Goal: Check status: Check status

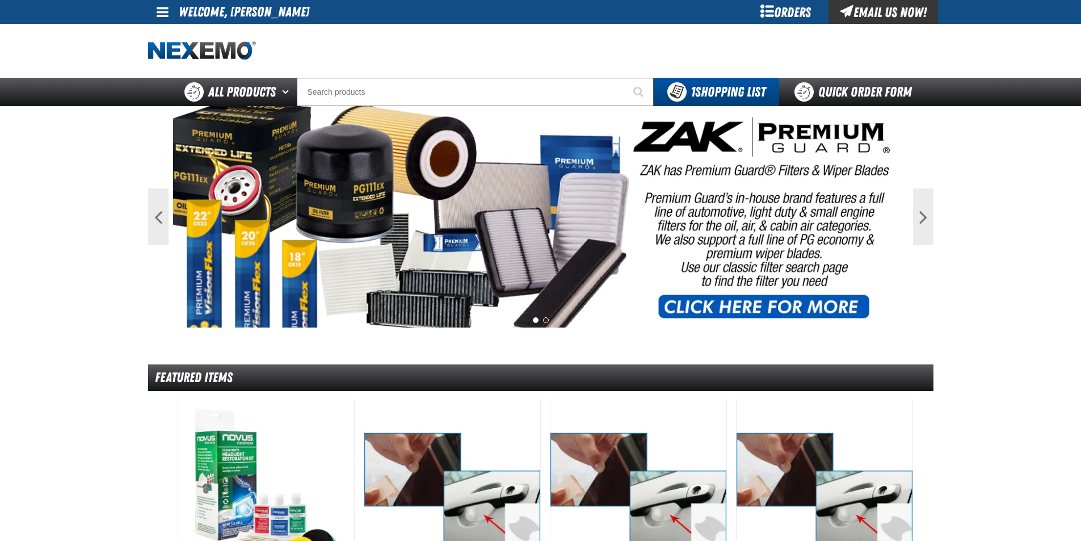
click at [781, 12] on div "Orders" at bounding box center [785, 12] width 85 height 24
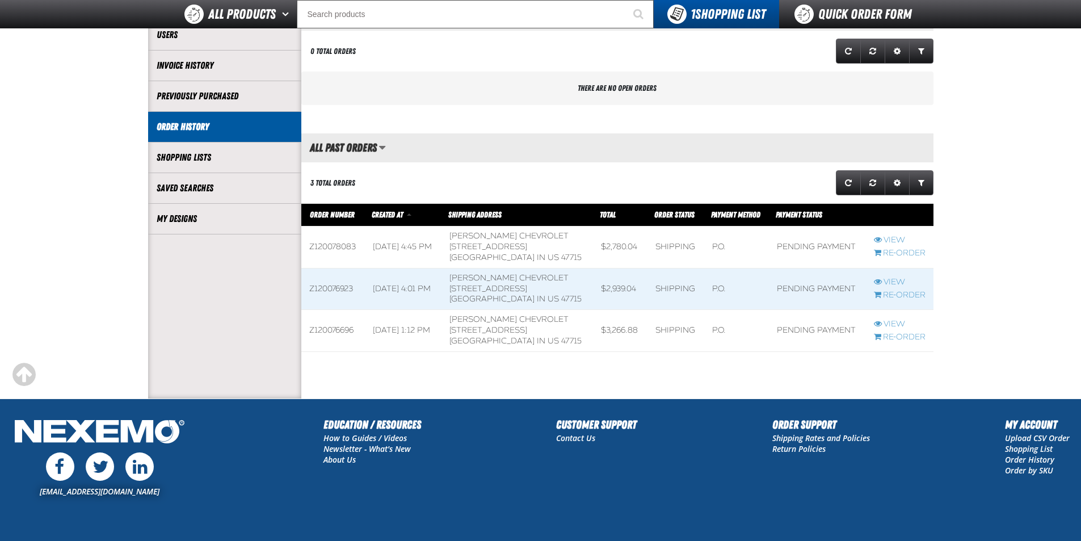
scroll to position [170, 0]
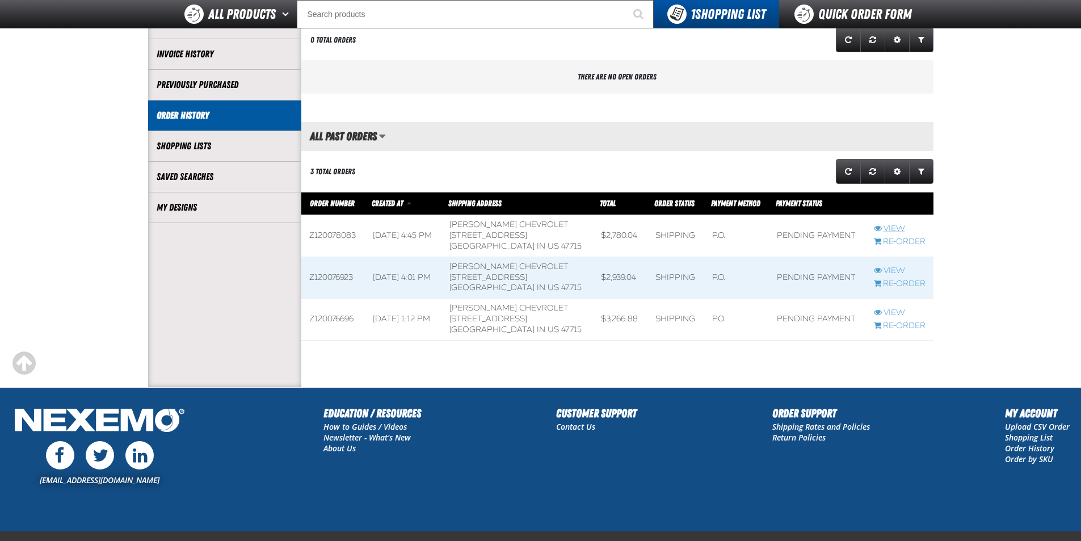
click at [894, 225] on link "View" at bounding box center [900, 229] width 52 height 11
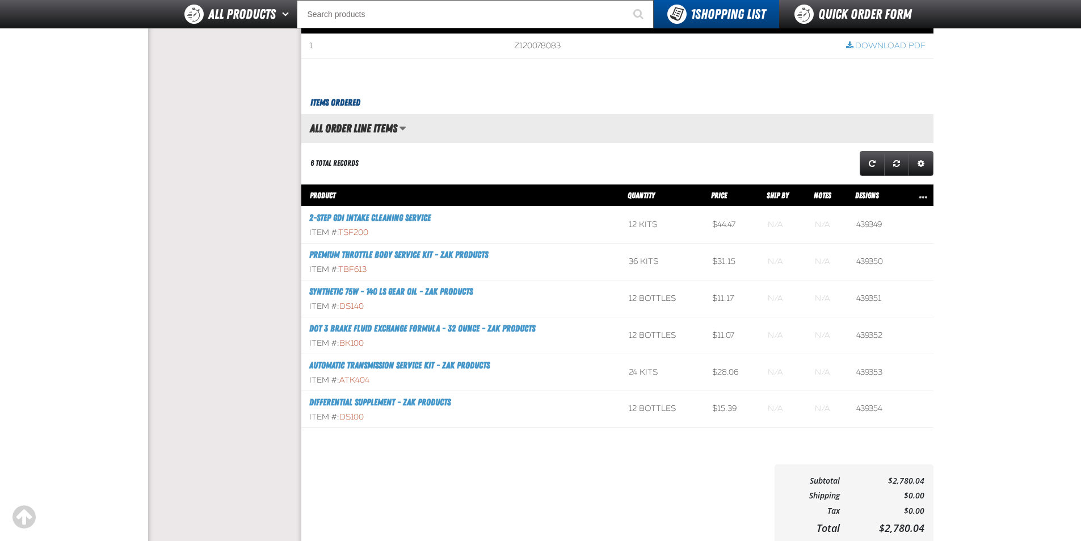
scroll to position [454, 0]
